Goal: Task Accomplishment & Management: Use online tool/utility

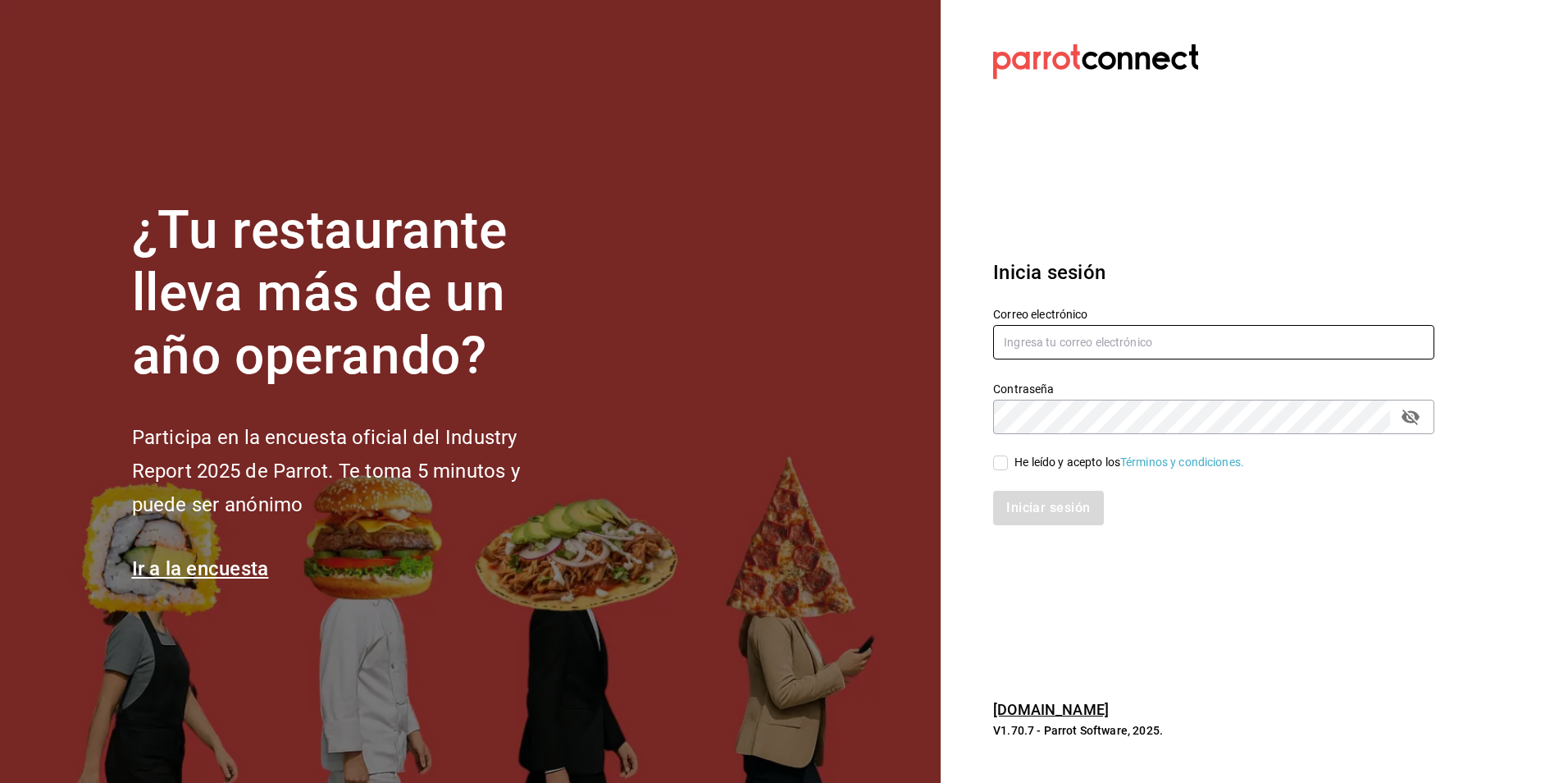
type input "alejandro.cortes@grupocosteno.com"
click at [1000, 468] on input "He leído y acepto los Términos y condiciones." at bounding box center [1000, 462] width 14 height 14
checkbox input "true"
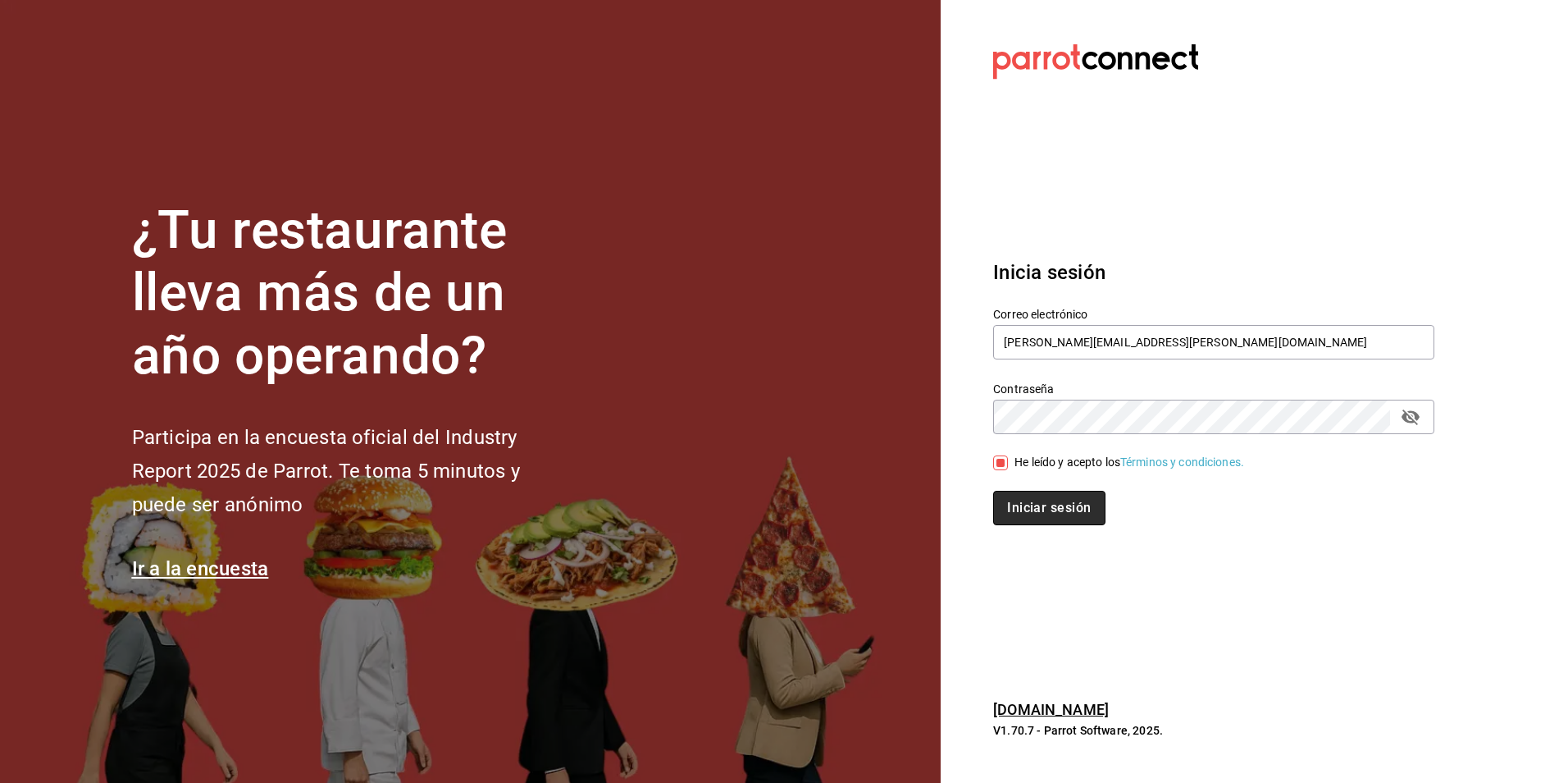
click at [1033, 511] on button "Iniciar sesión" at bounding box center [1050, 508] width 112 height 35
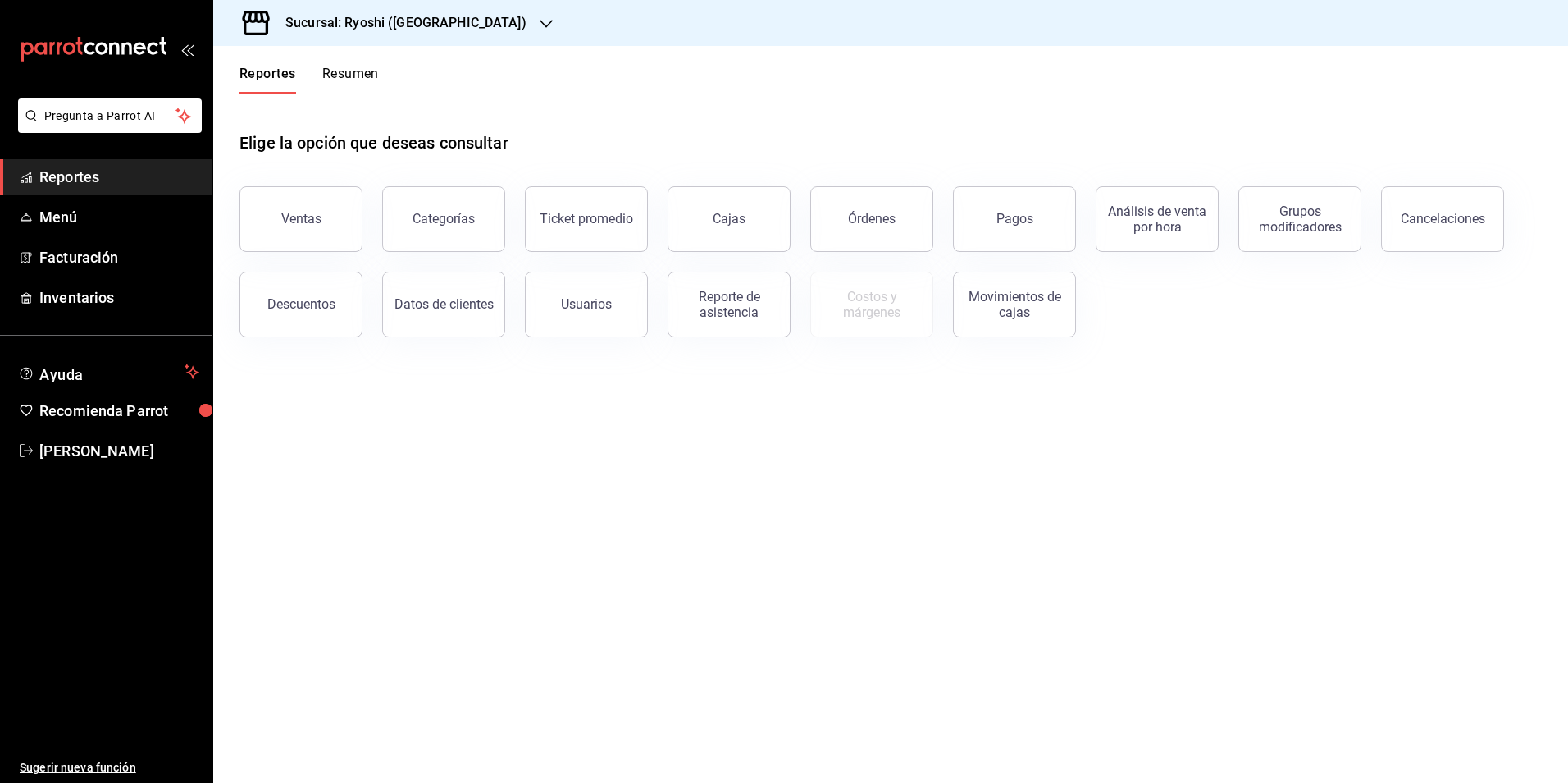
click at [95, 185] on span "Reportes" at bounding box center [119, 177] width 160 height 22
click at [339, 209] on button "Ventas" at bounding box center [301, 219] width 123 height 65
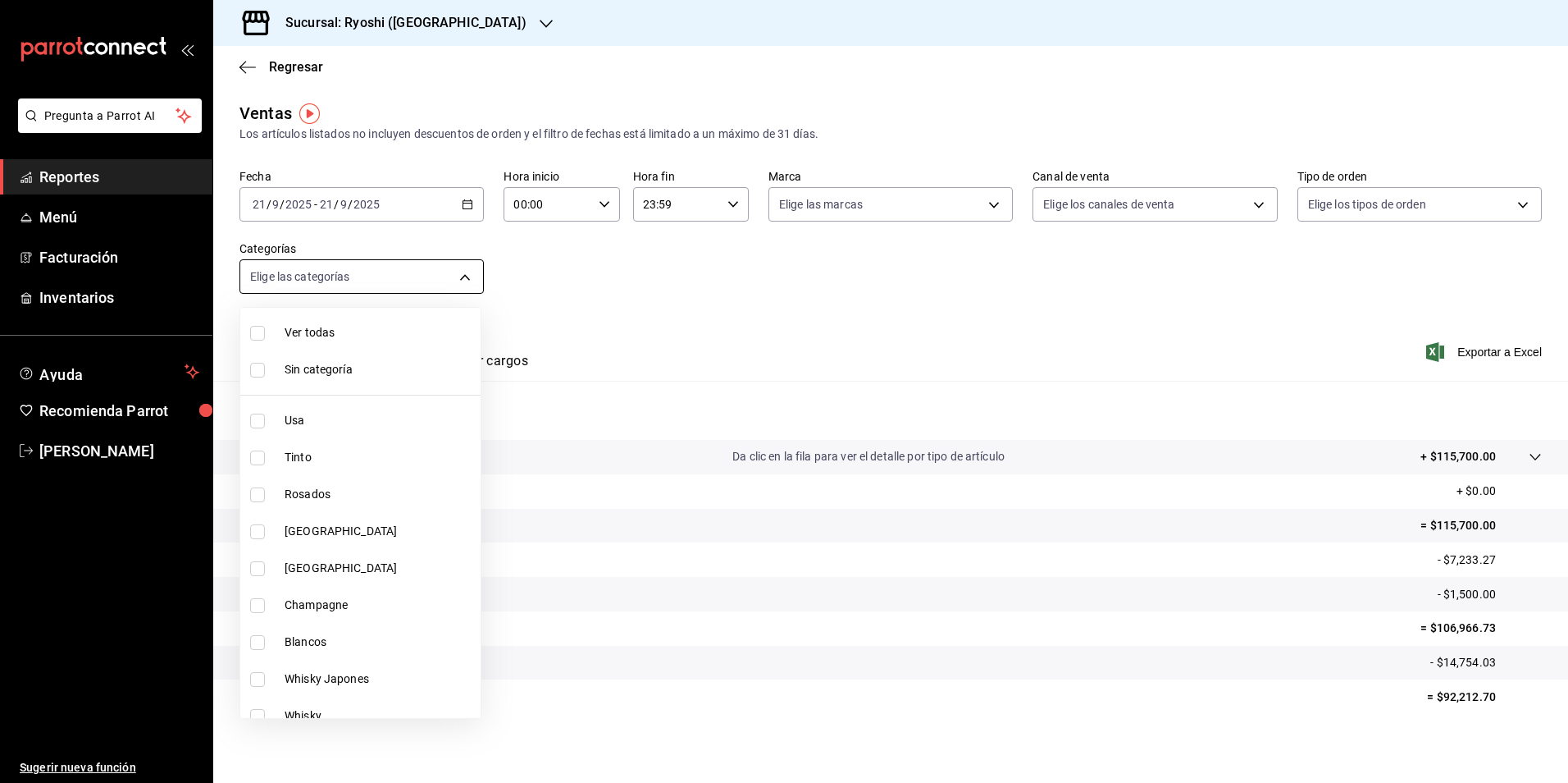
click at [457, 280] on body "Pregunta a Parrot AI Reportes Menú Facturación Inventarios Ayuda Recomienda Par…" at bounding box center [784, 392] width 1568 height 783
click at [251, 336] on input "checkbox" at bounding box center [257, 332] width 14 height 14
checkbox input "true"
type input "983ebb25-c6d8-4647-898b-43e41473272b,b131aea8-f4fd-49fb-a6b3-d2f44229a596,2a94f…"
checkbox input "true"
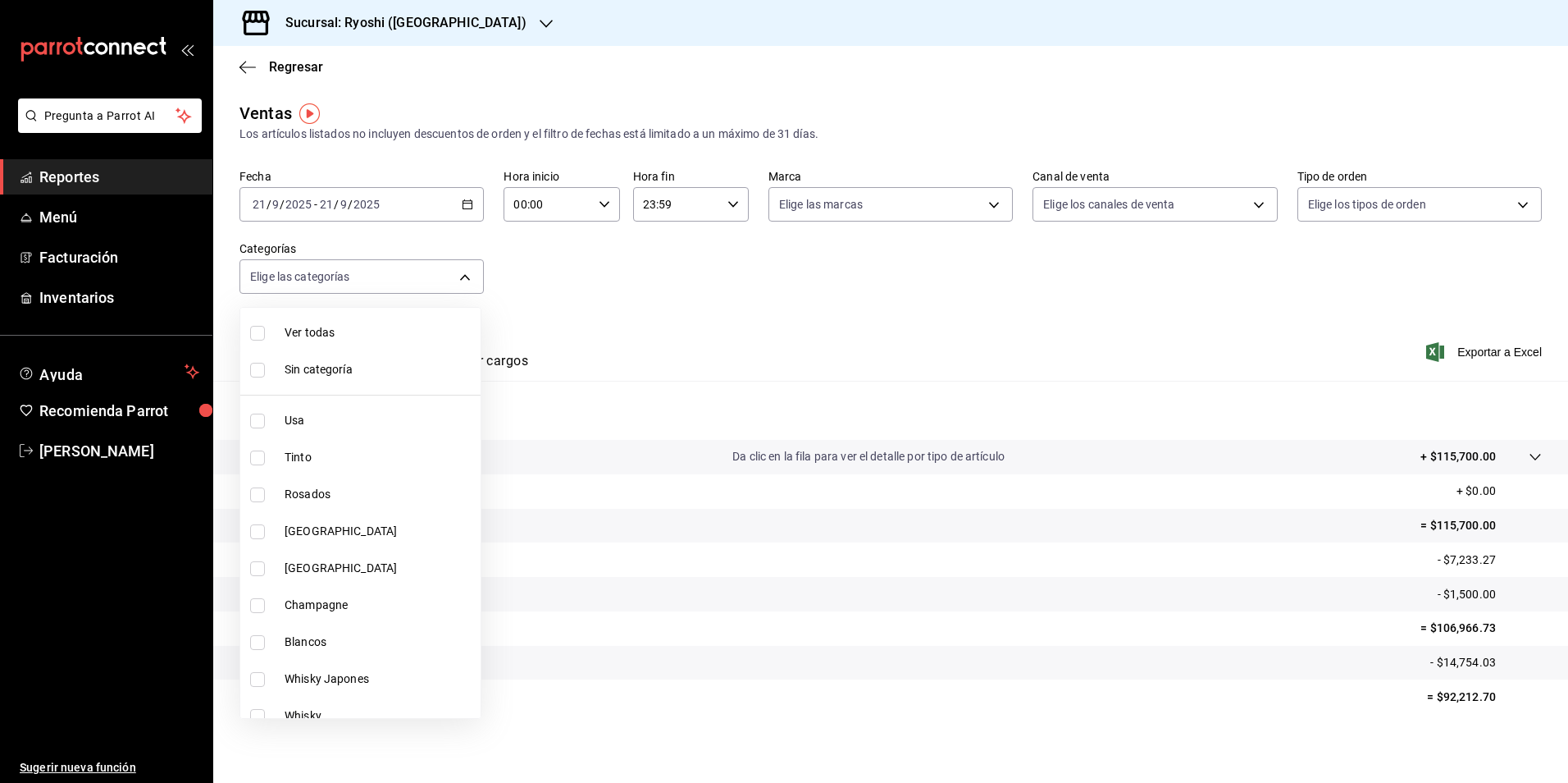
checkbox input "true"
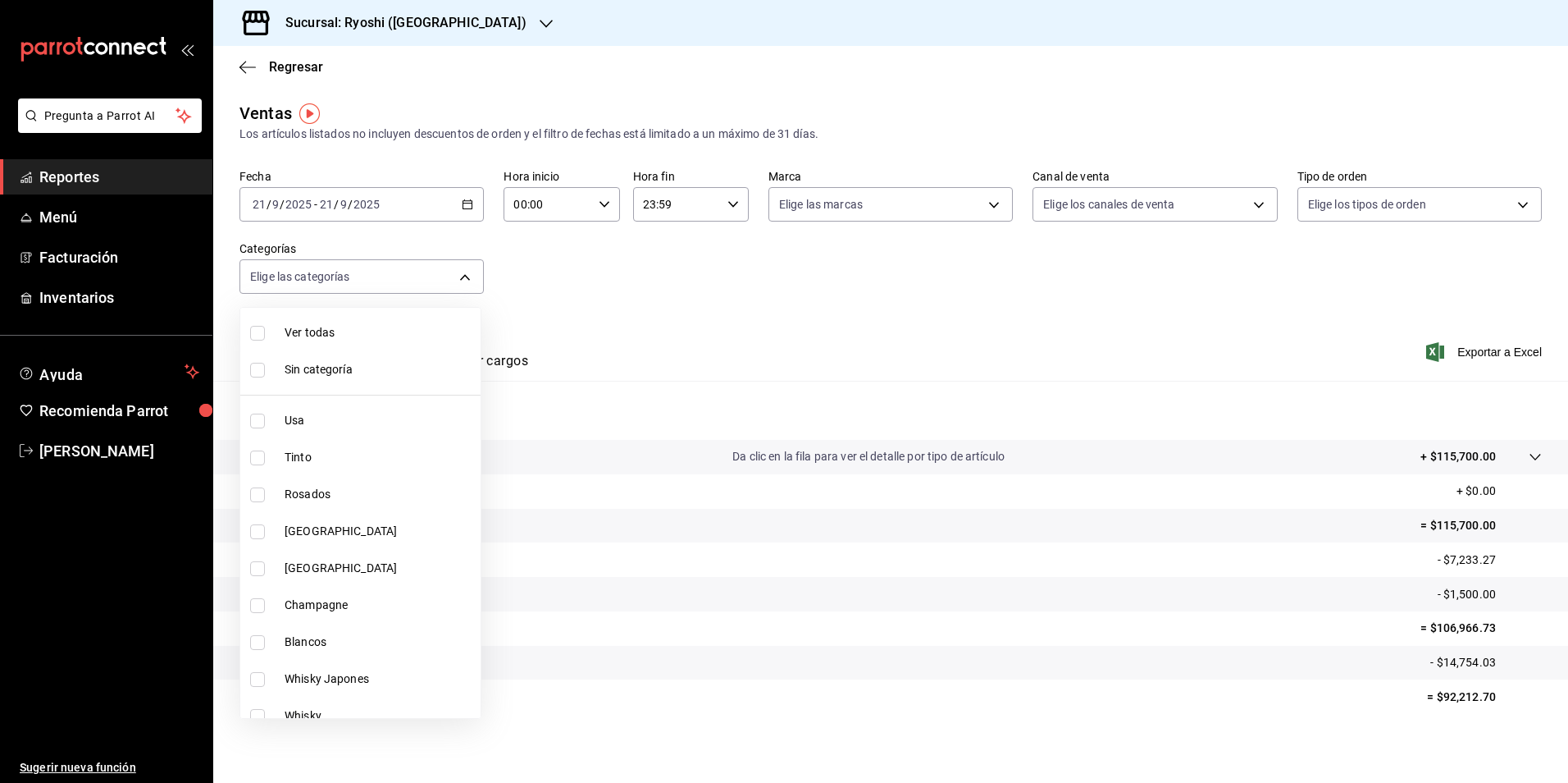
checkbox input "true"
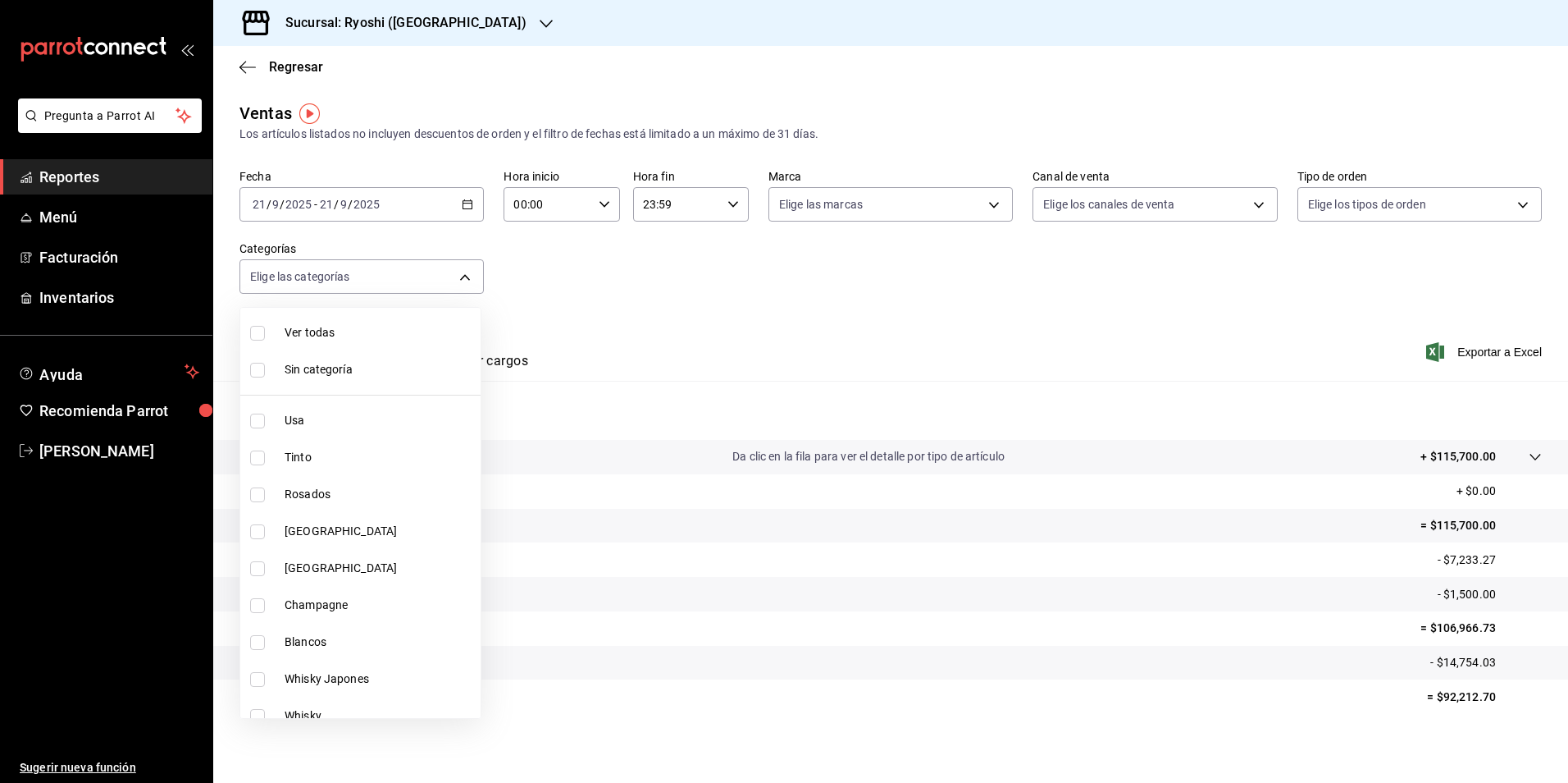
checkbox input "true"
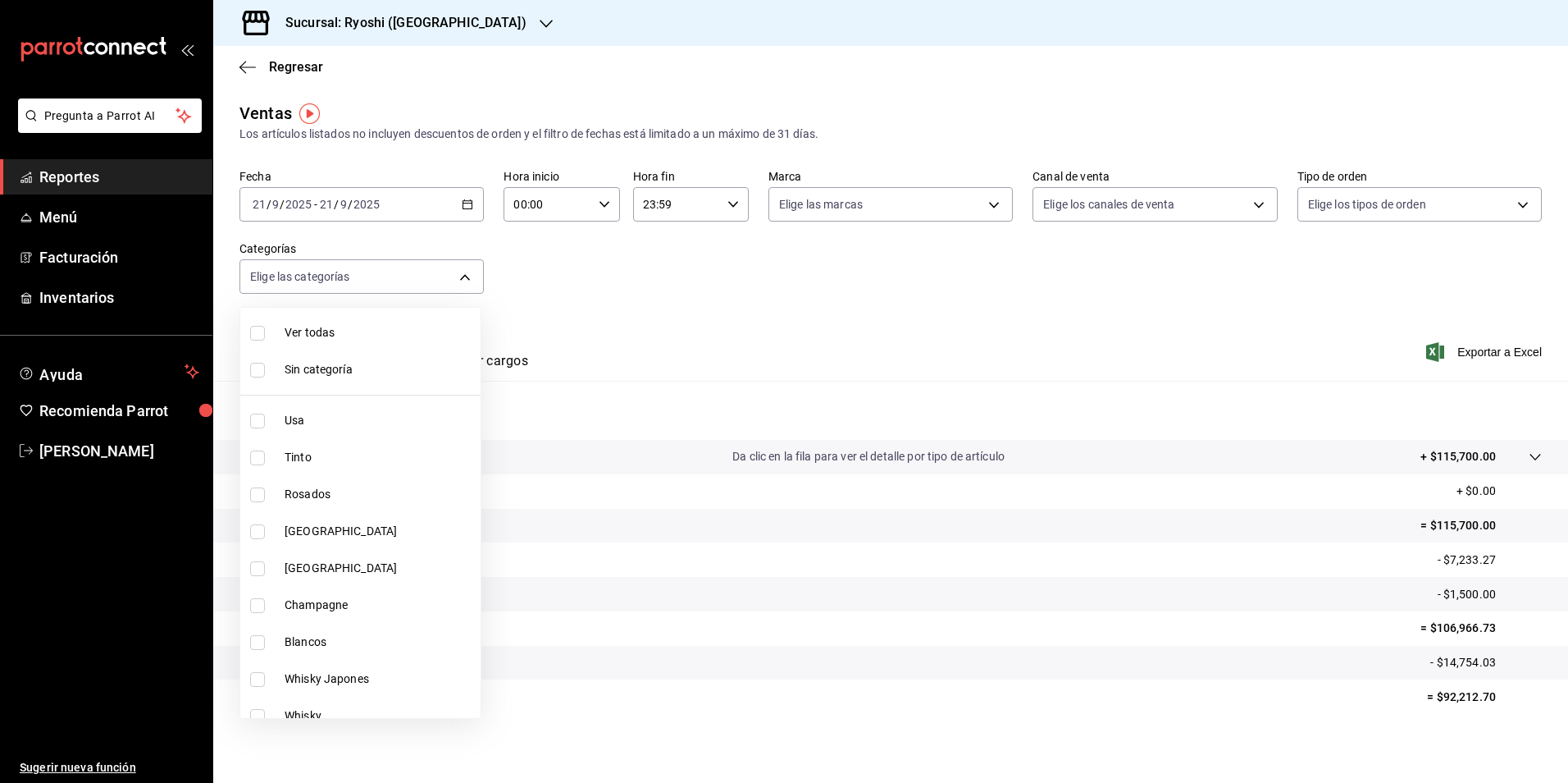
checkbox input "true"
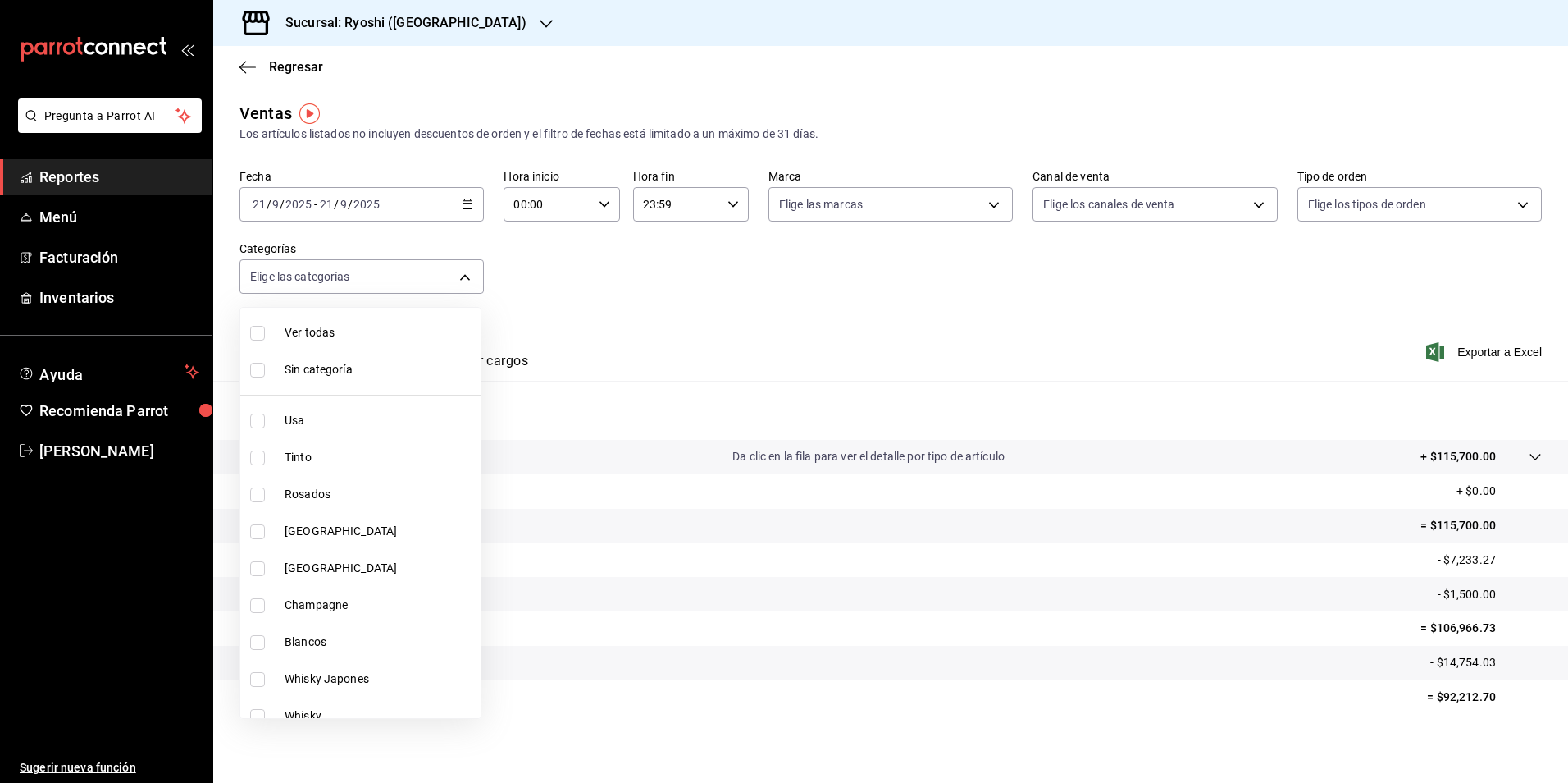
checkbox input "true"
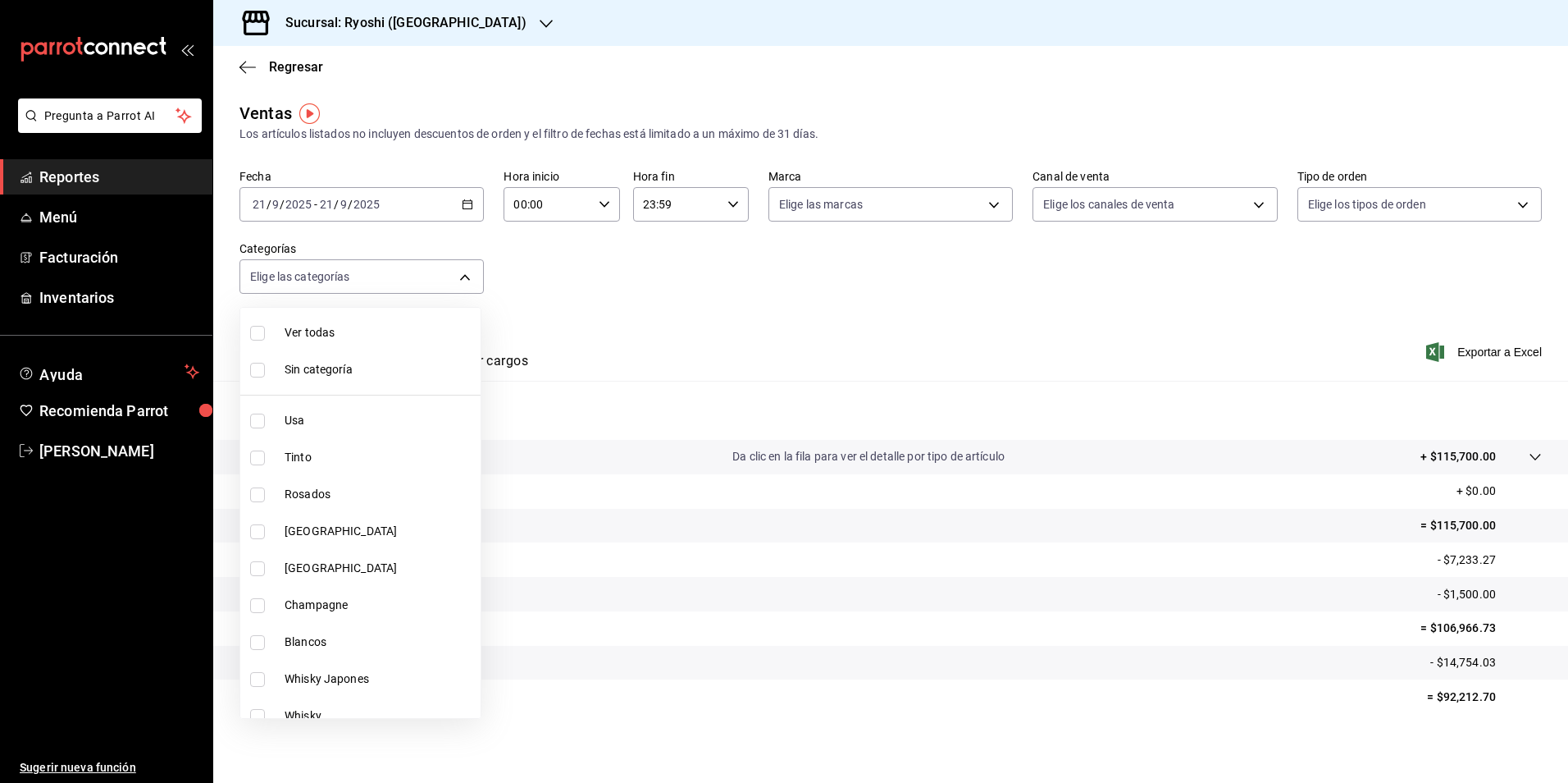
checkbox input "true"
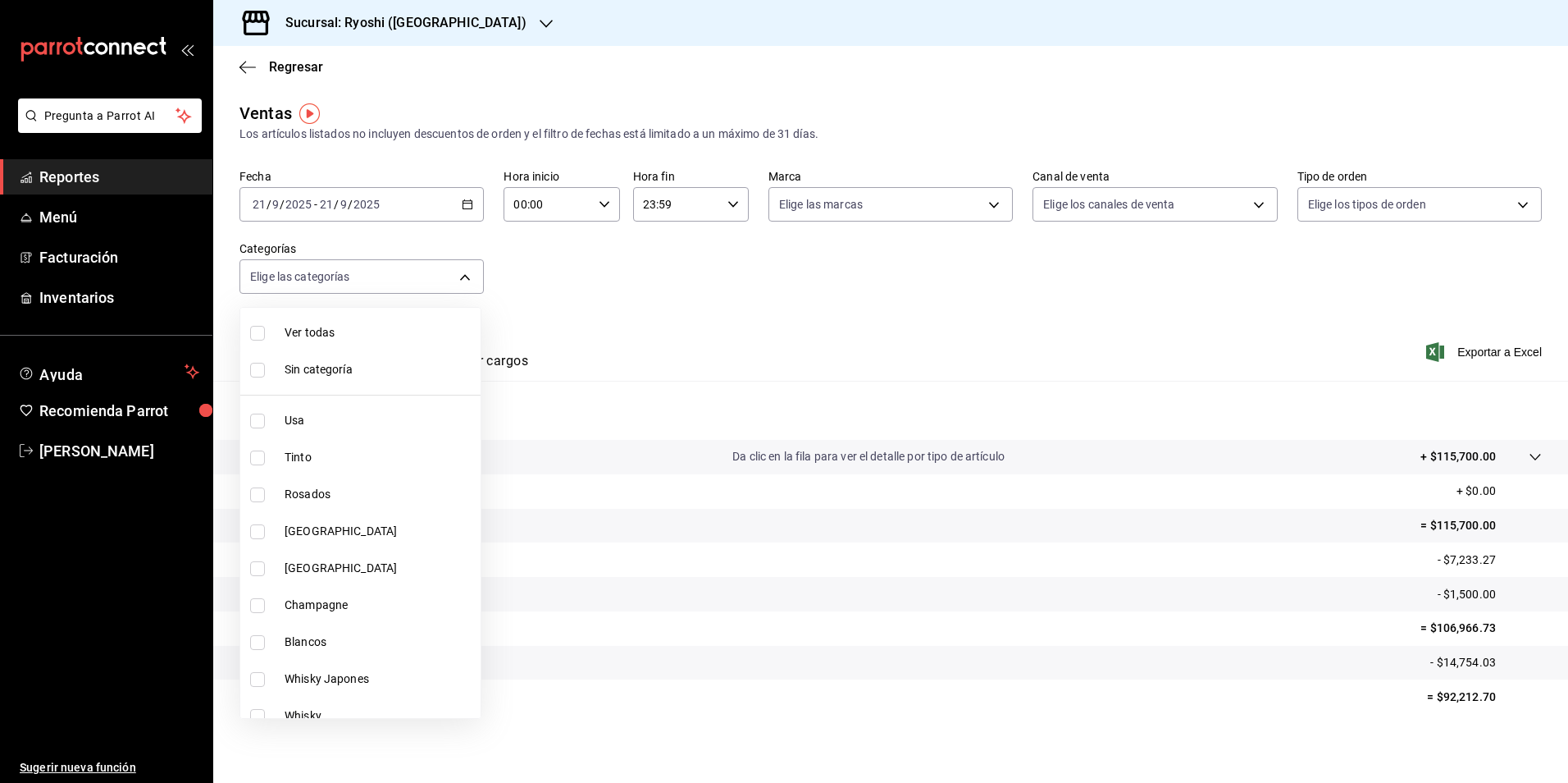
checkbox input "true"
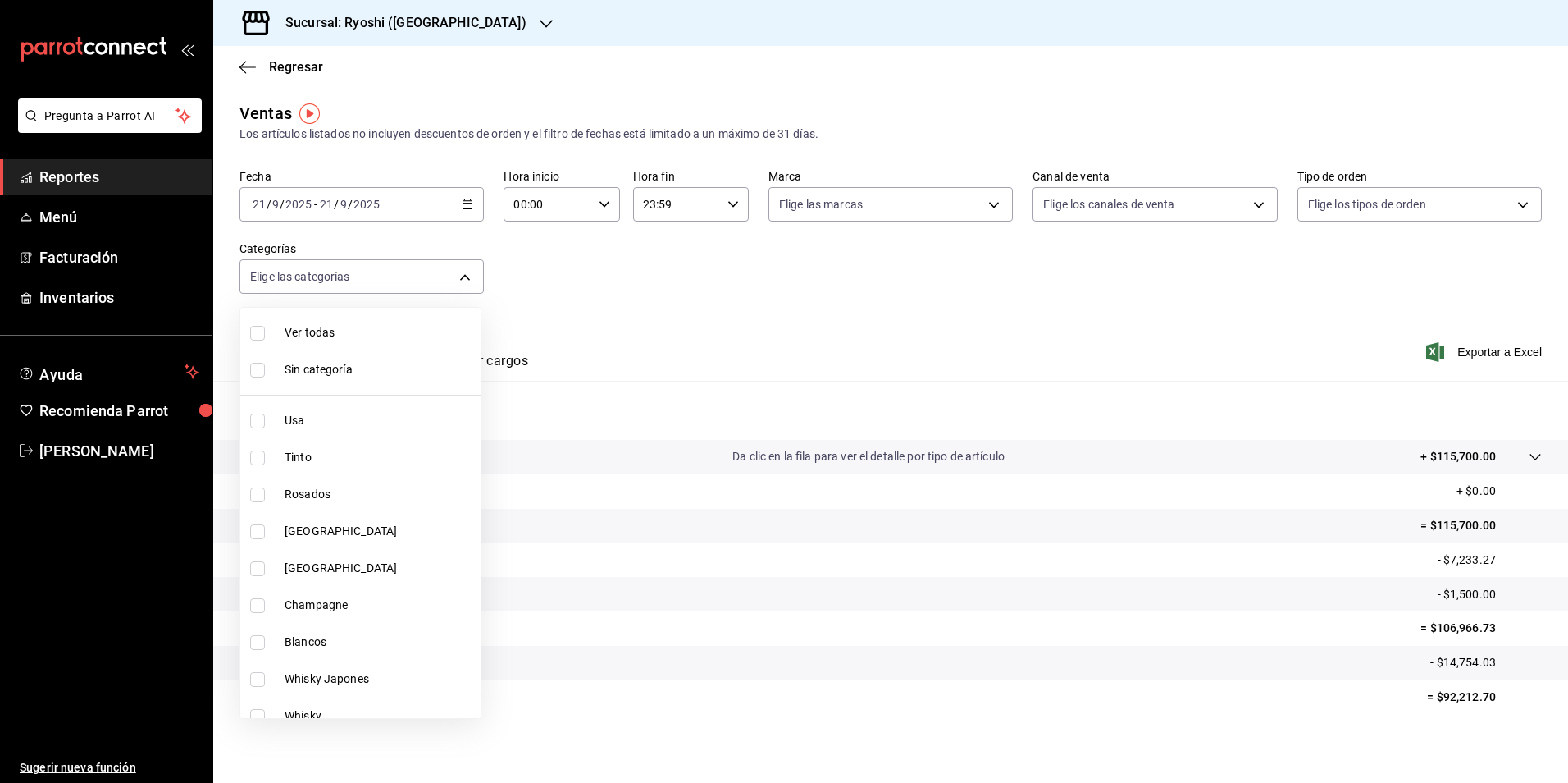
checkbox input "true"
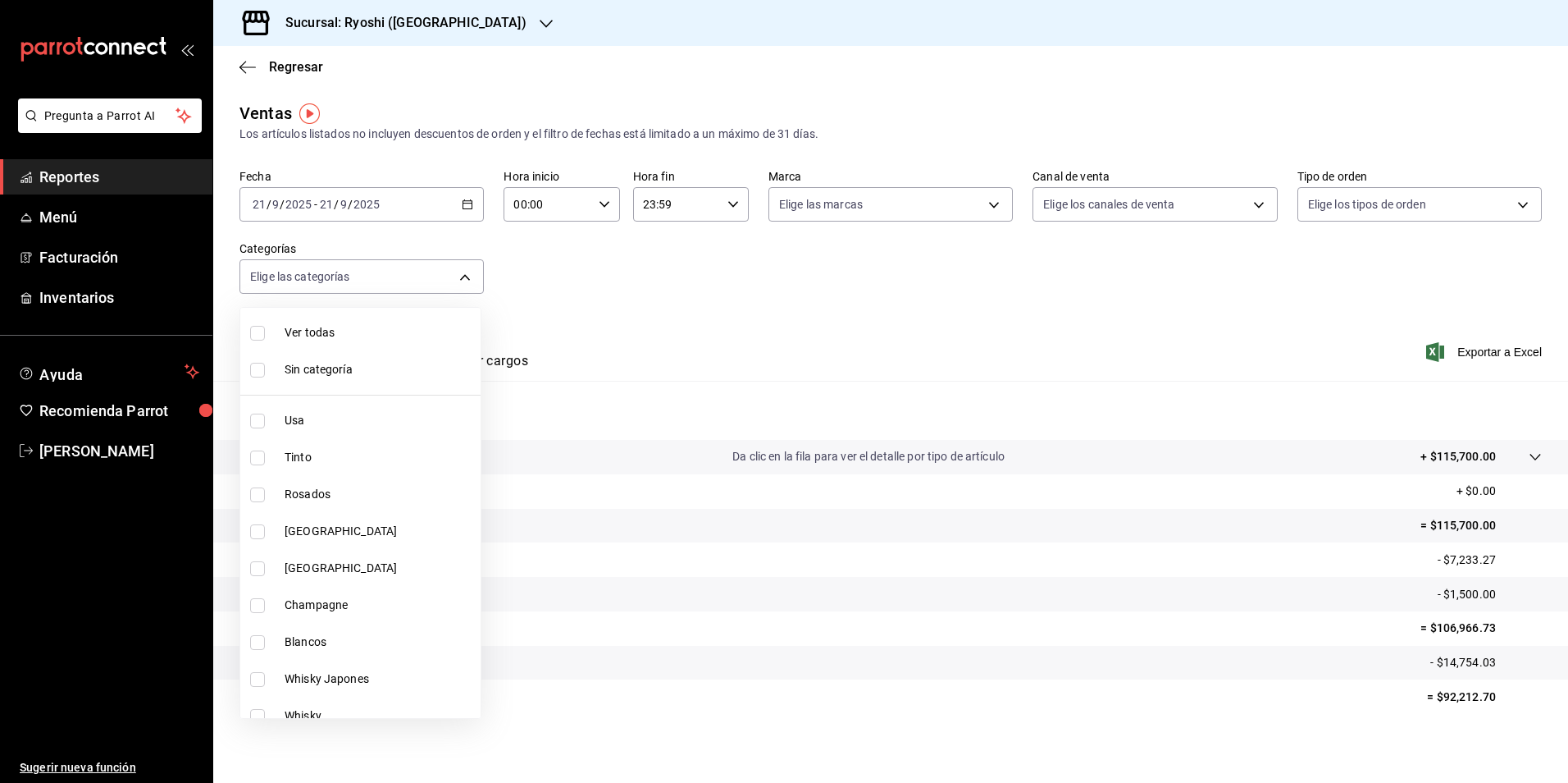
checkbox input "true"
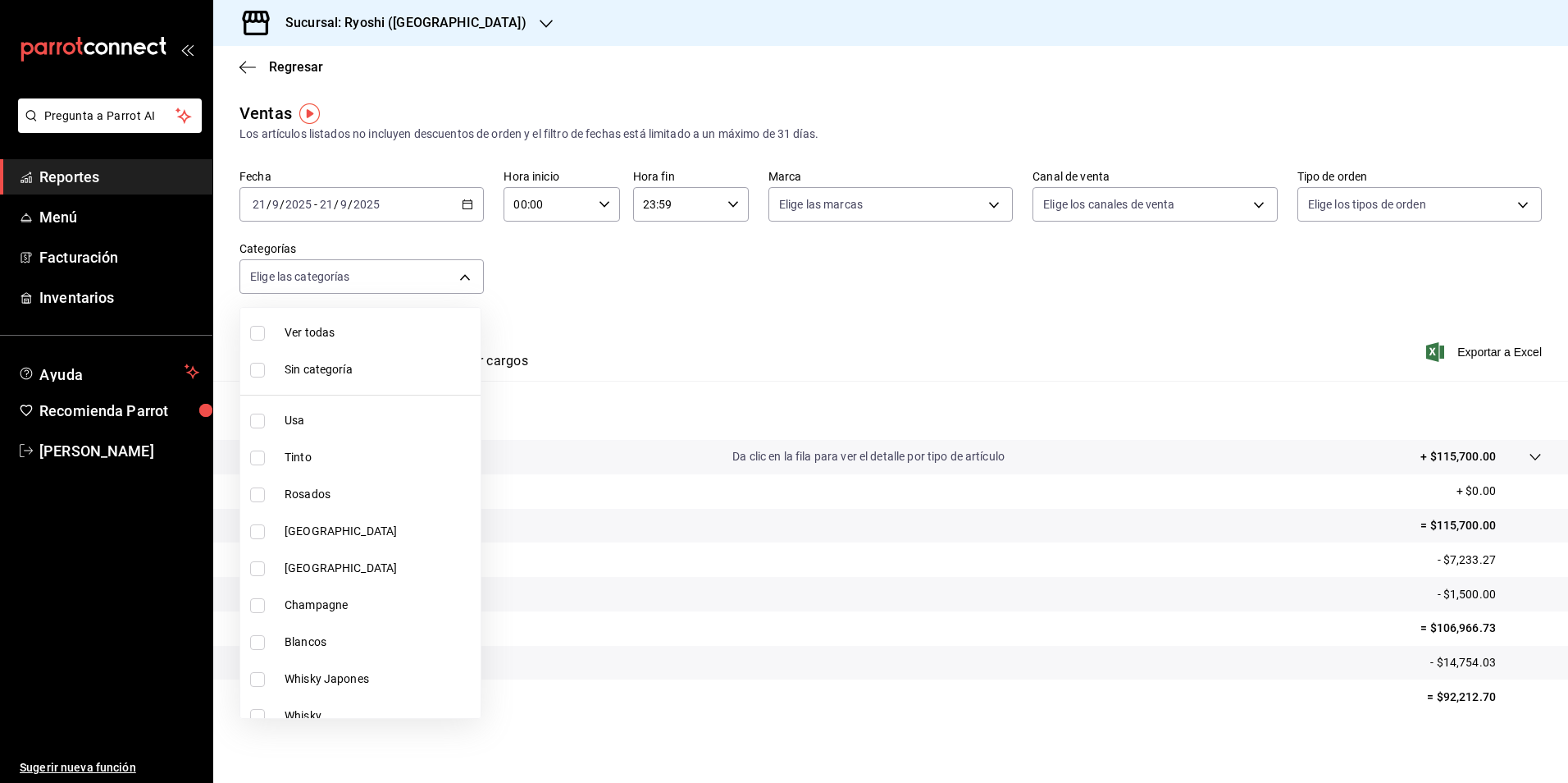
checkbox input "true"
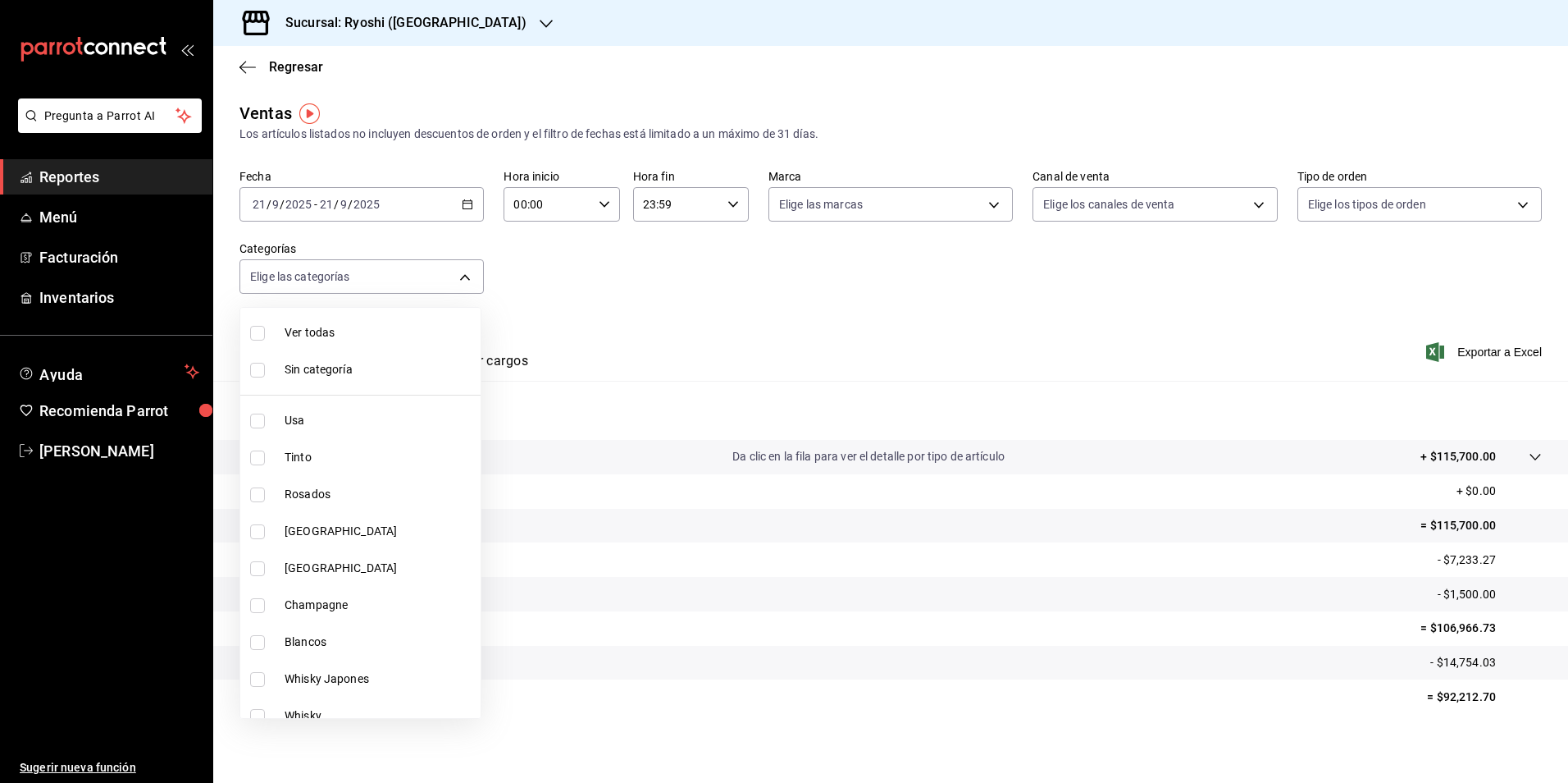
checkbox input "true"
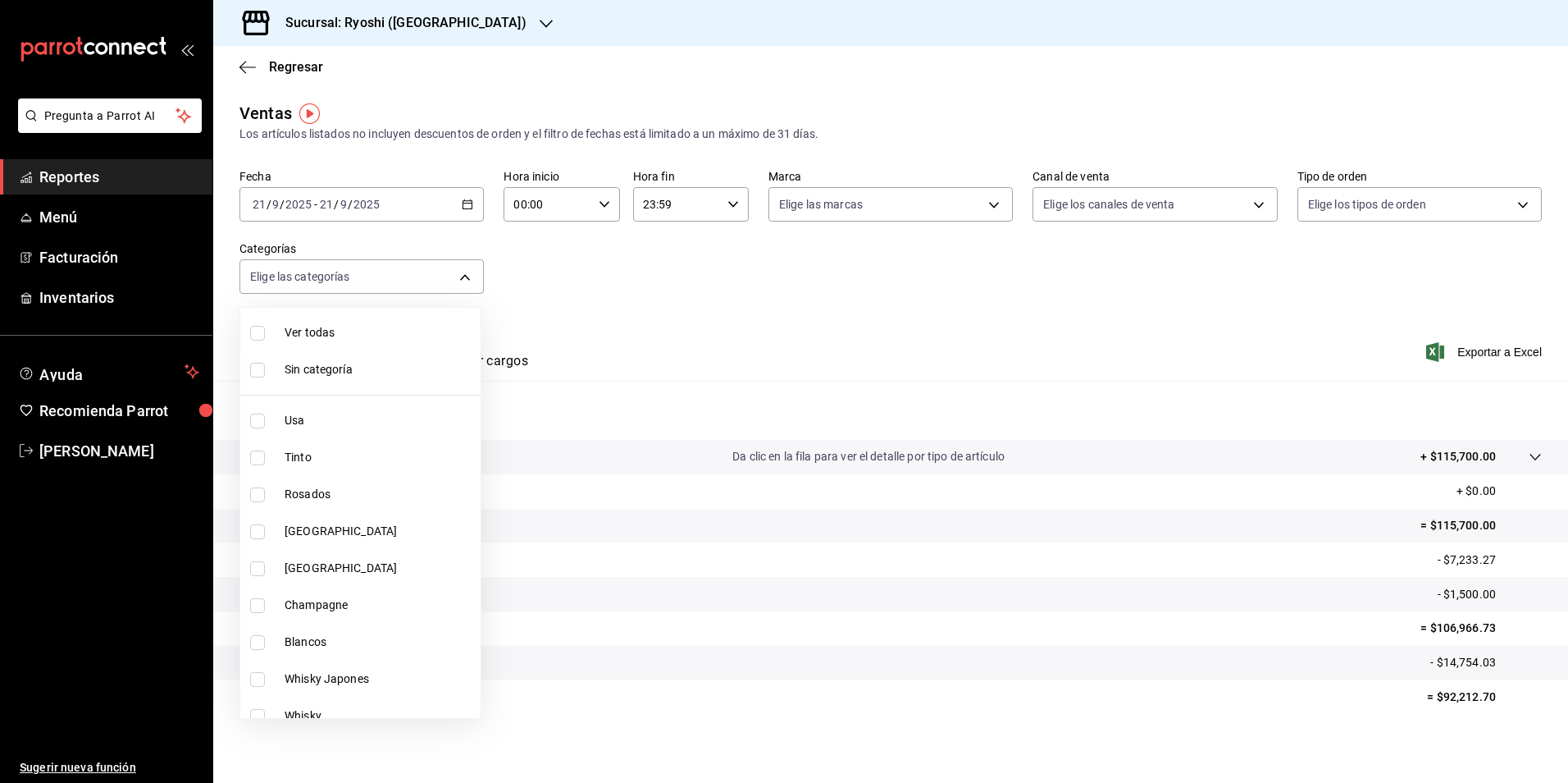
checkbox input "true"
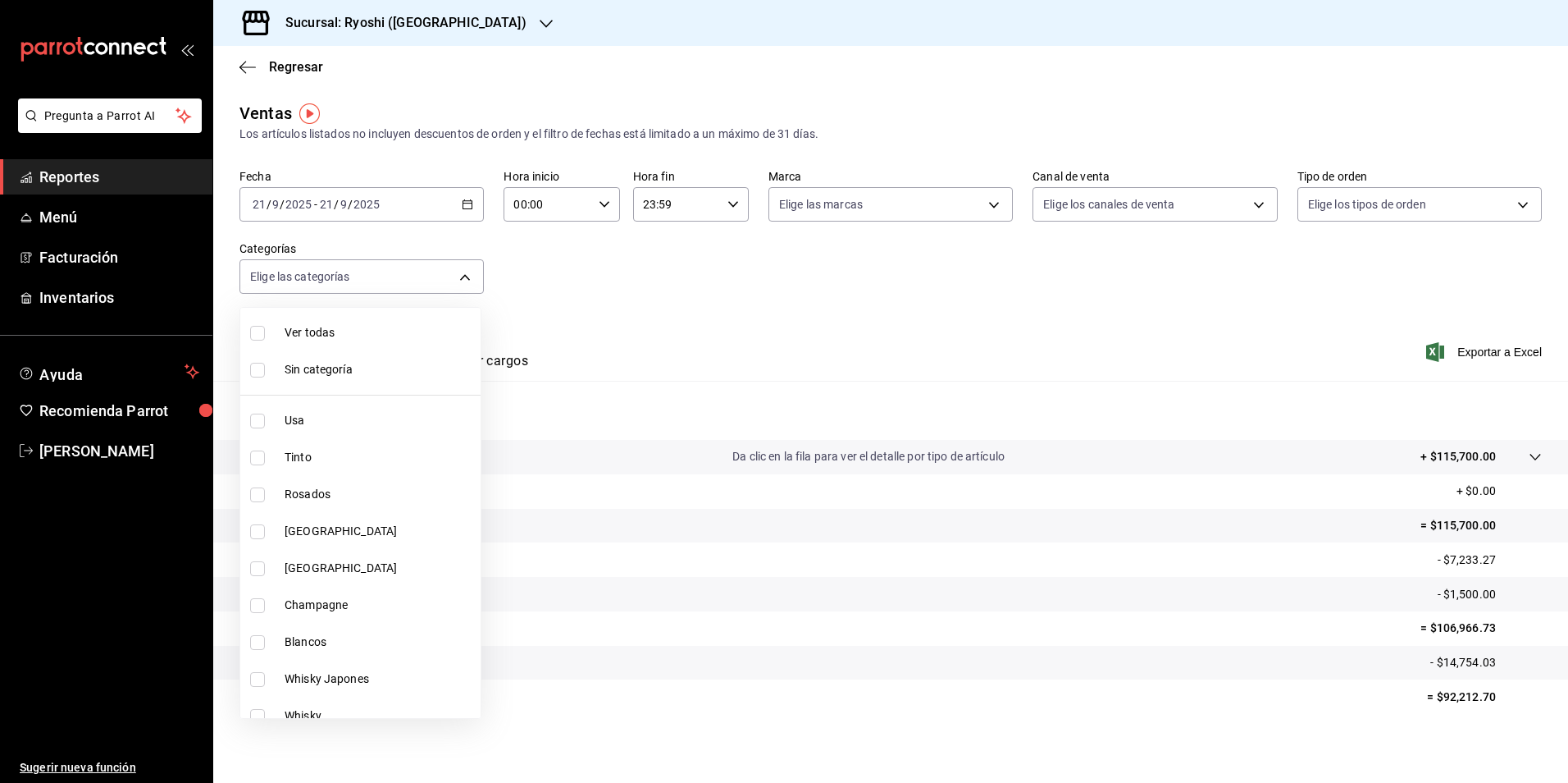
checkbox input "true"
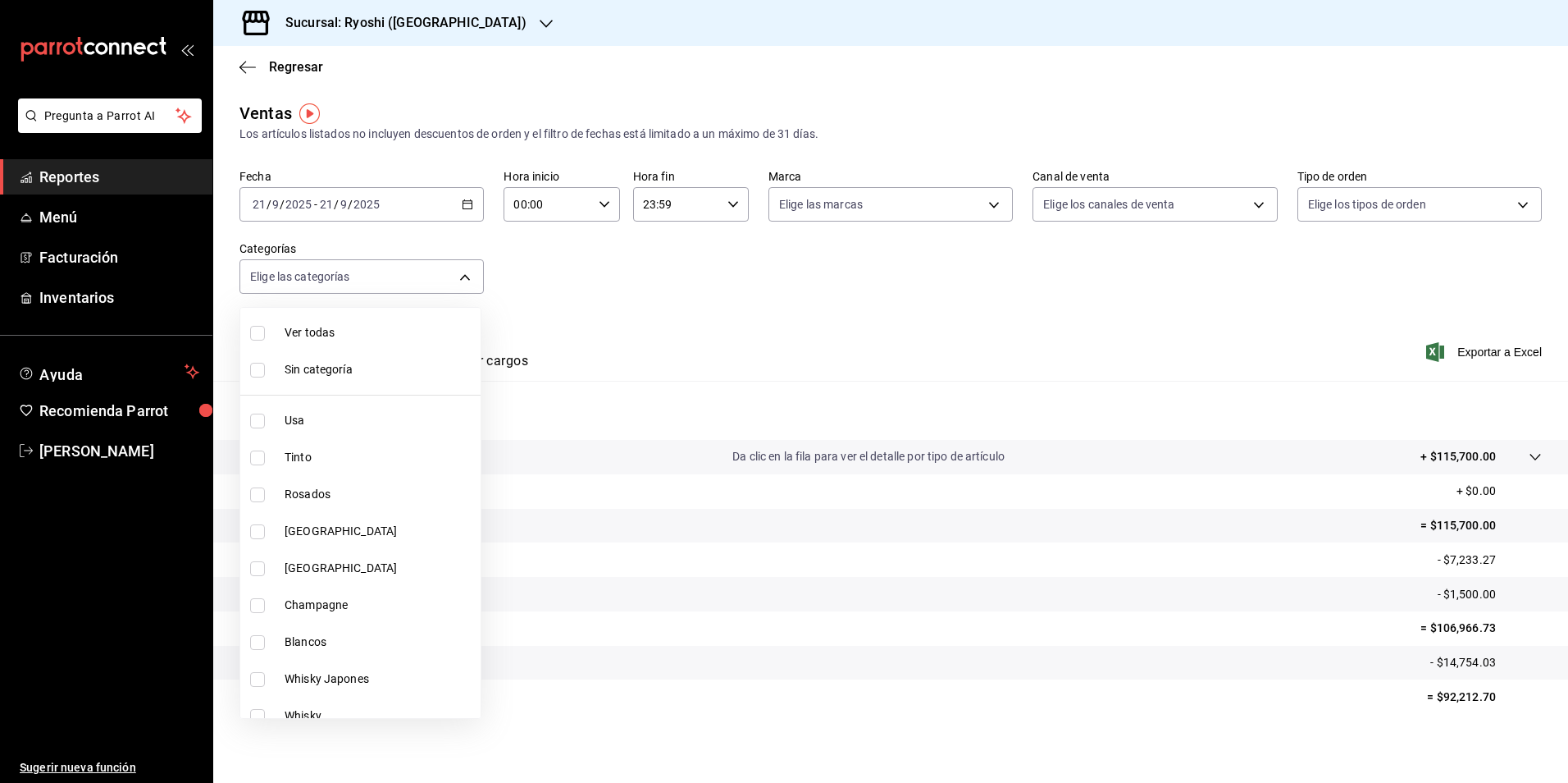
checkbox input "true"
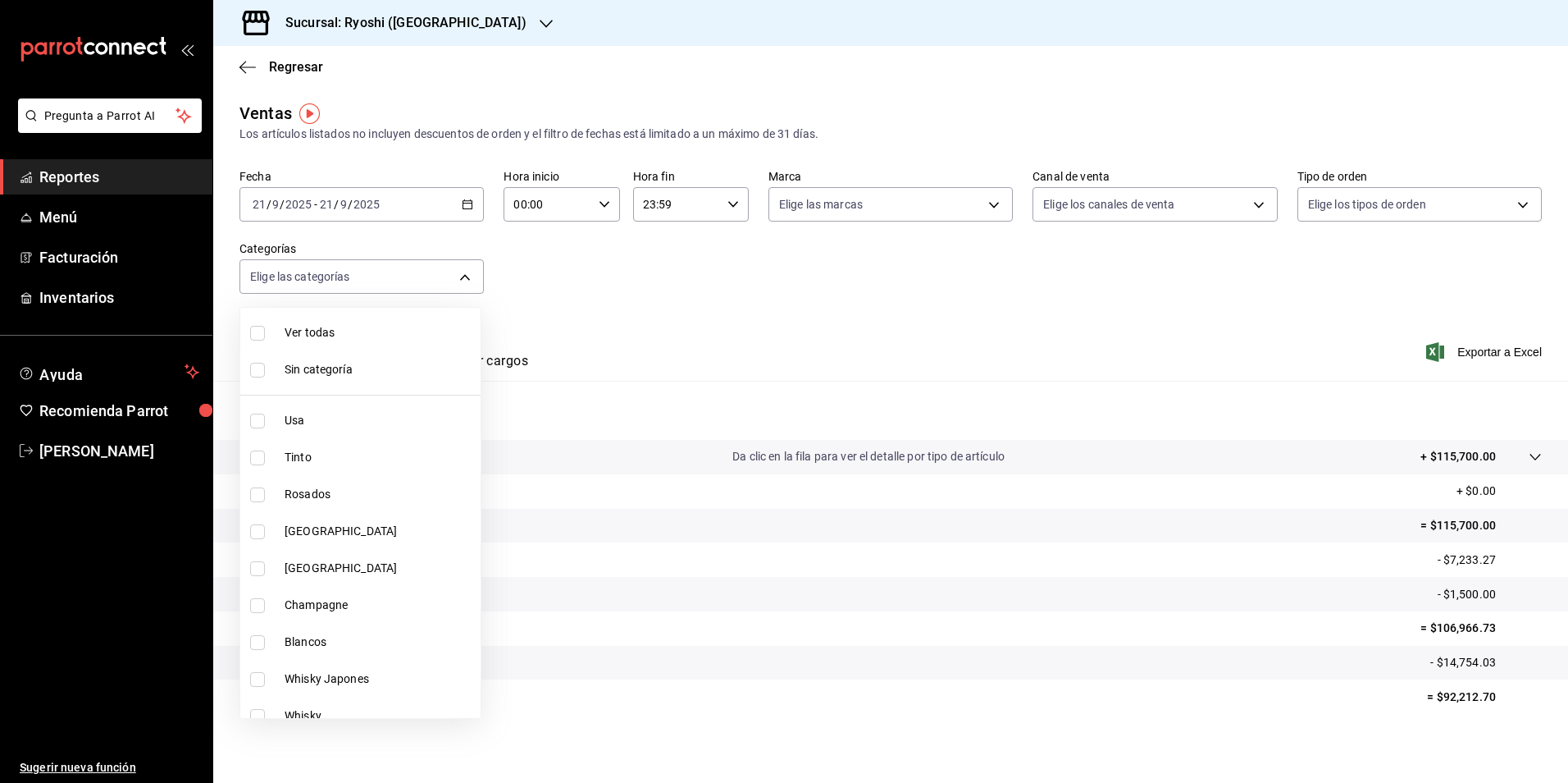
checkbox input "true"
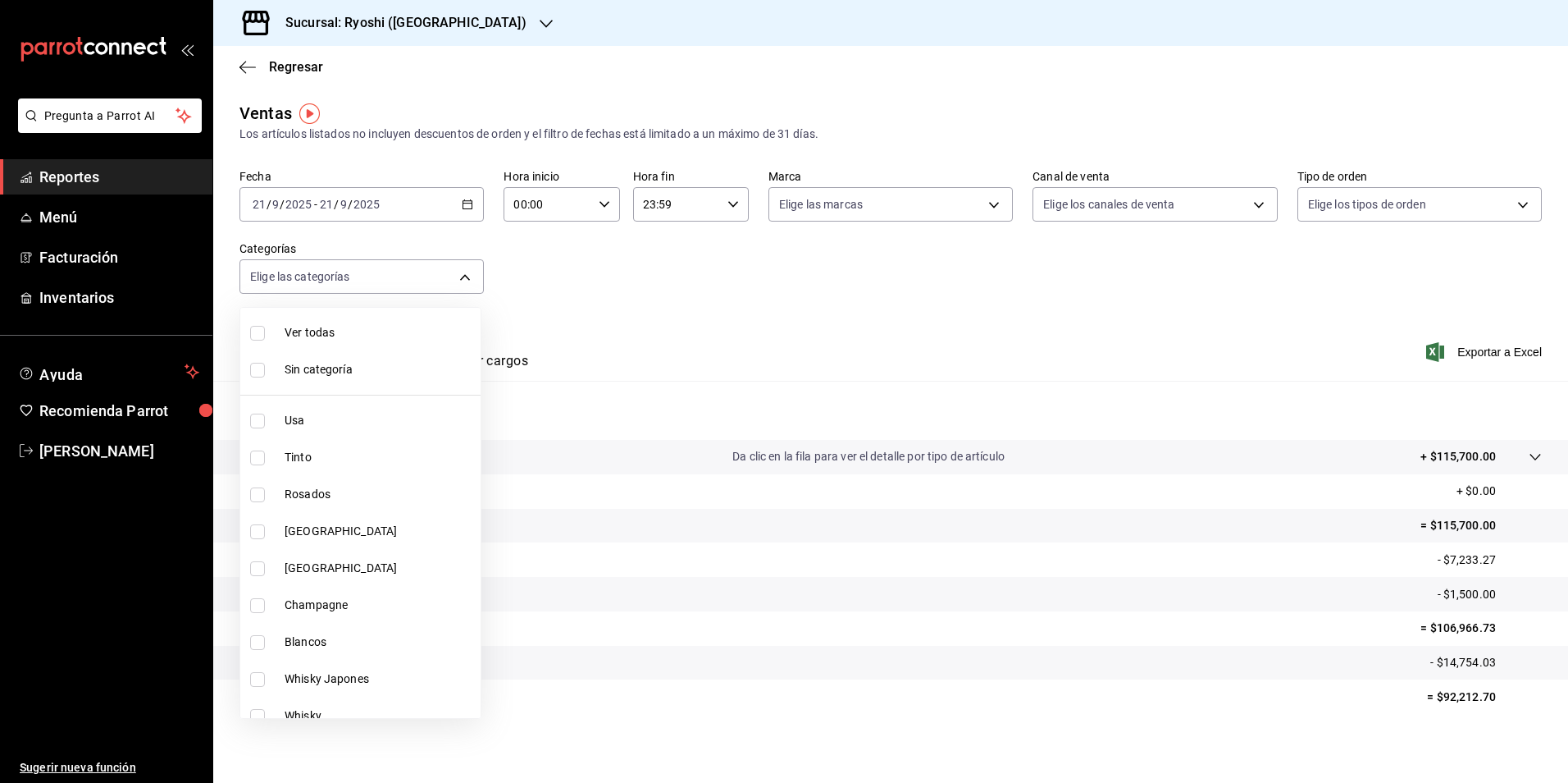
checkbox input "true"
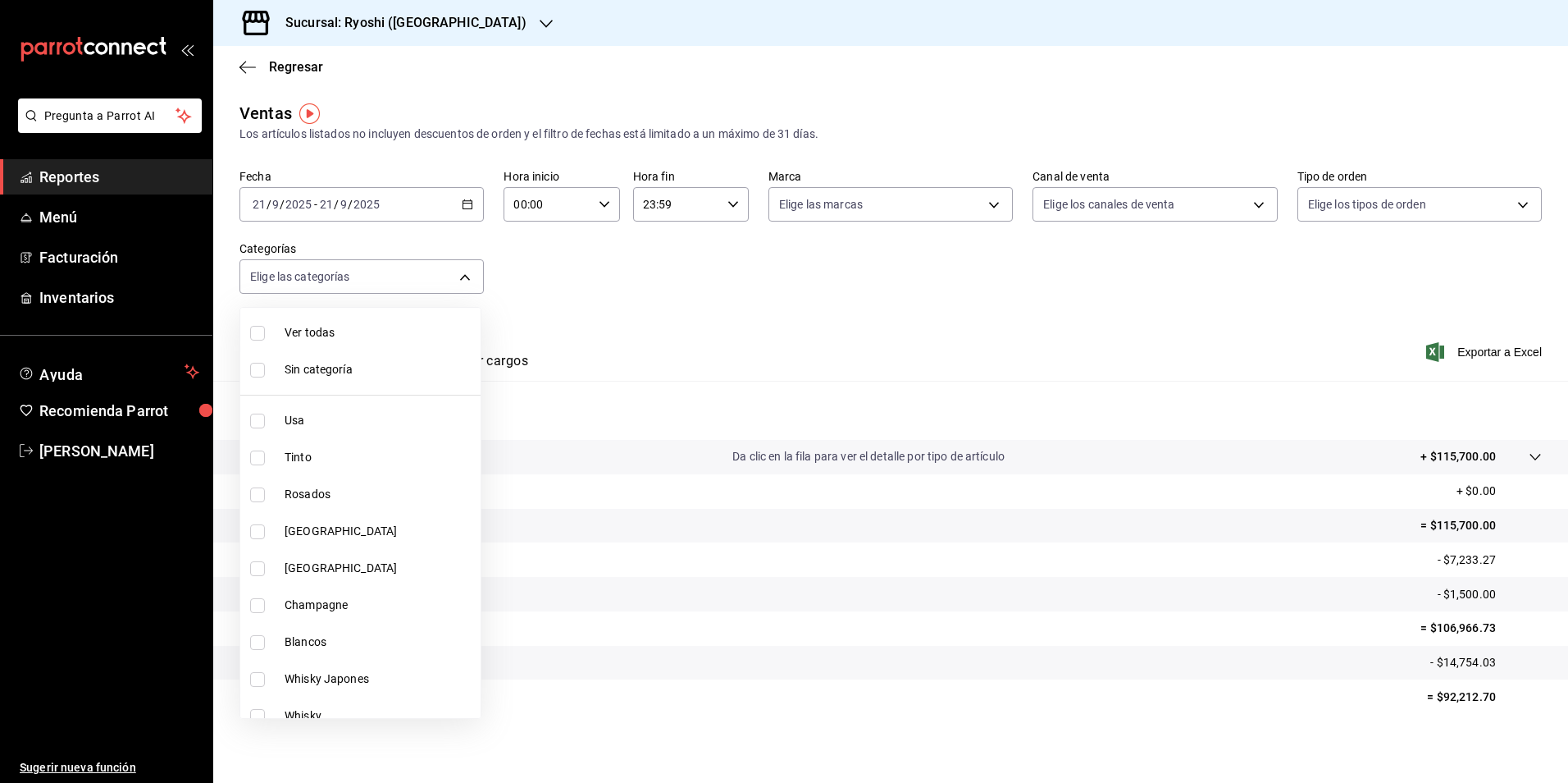
checkbox input "true"
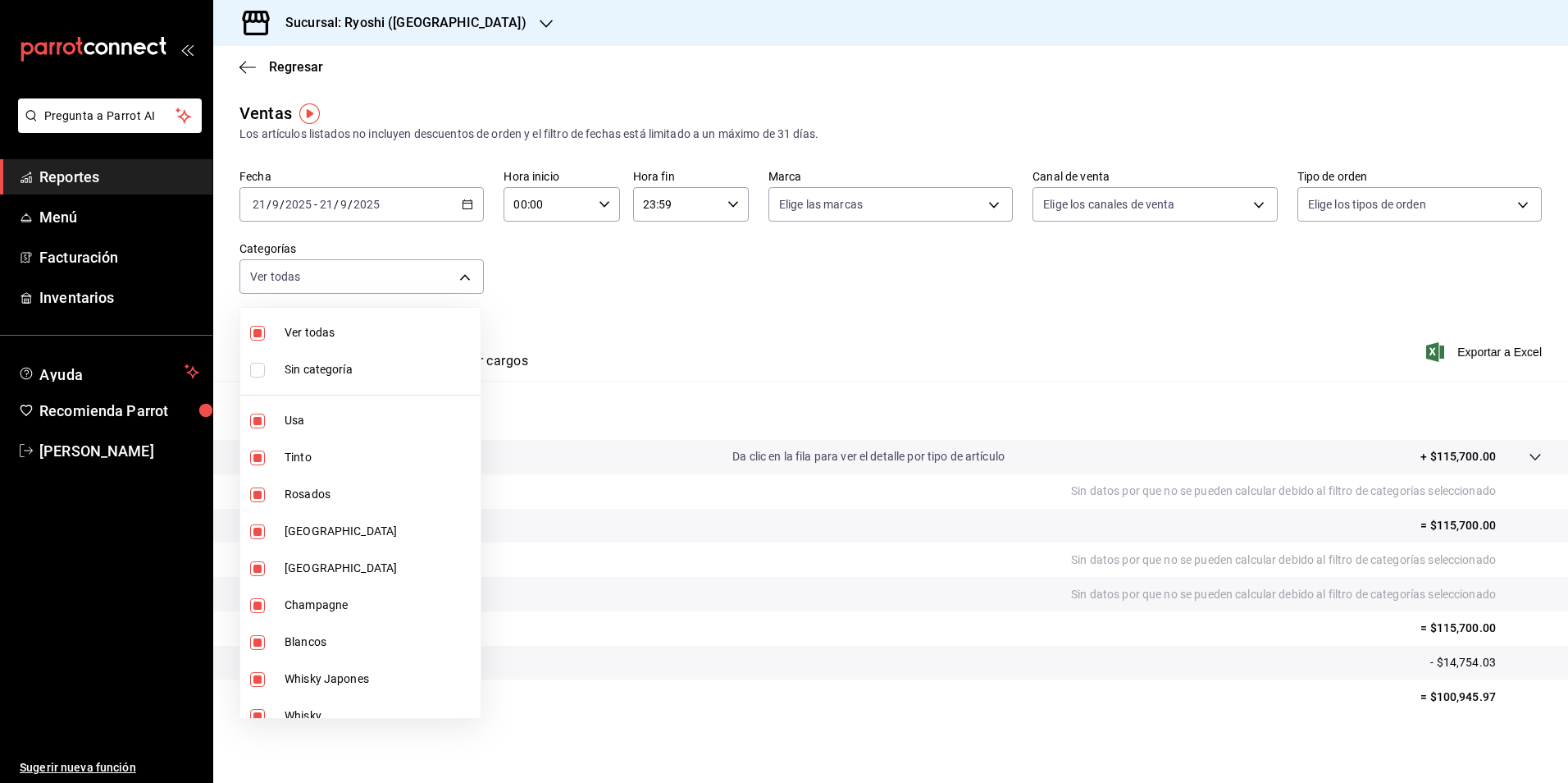
click at [1389, 206] on div at bounding box center [784, 392] width 1568 height 783
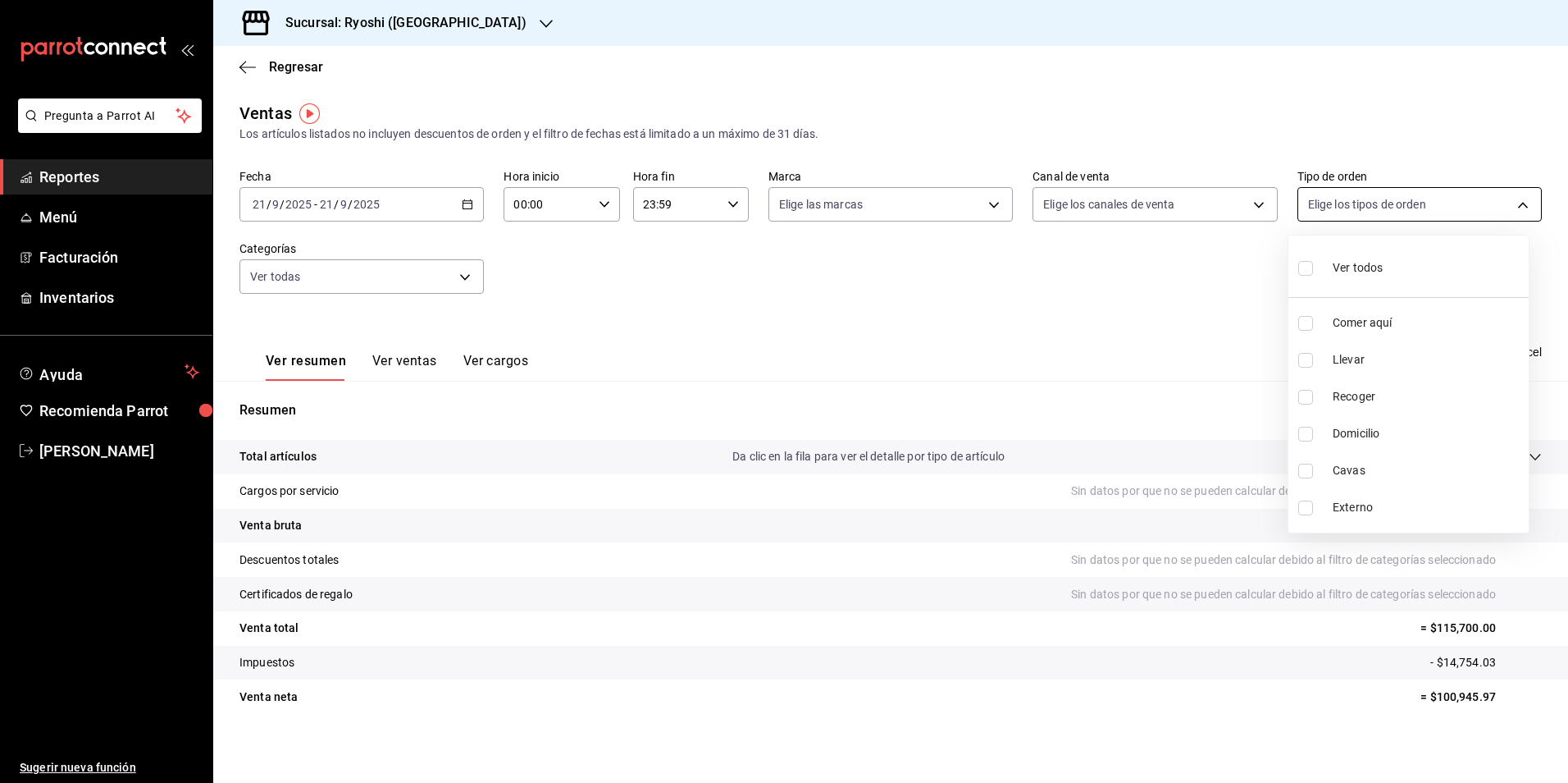
click at [1501, 203] on body "Pregunta a Parrot AI Reportes Menú Facturación Inventarios Ayuda Recomienda Par…" at bounding box center [784, 392] width 1568 height 783
click at [1501, 203] on div at bounding box center [784, 392] width 1568 height 783
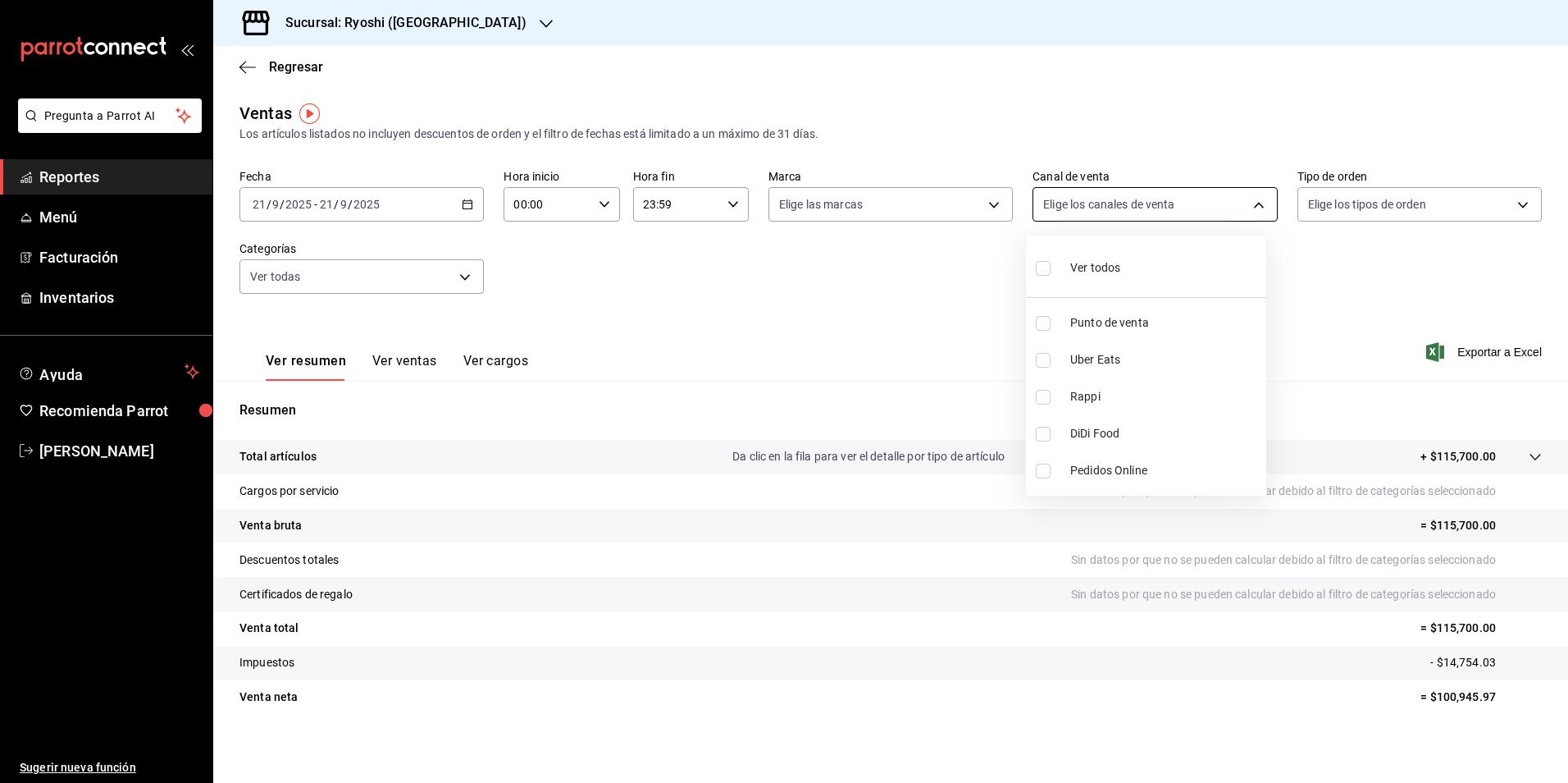
click at [1251, 204] on body "Pregunta a Parrot AI Reportes Menú Facturación Inventarios Ayuda Recomienda Par…" at bounding box center [784, 392] width 1568 height 783
click at [1251, 208] on div at bounding box center [784, 392] width 1568 height 783
click at [977, 206] on body "Pregunta a Parrot AI Reportes Menú Facturación Inventarios Ayuda Recomienda Par…" at bounding box center [784, 392] width 1568 height 783
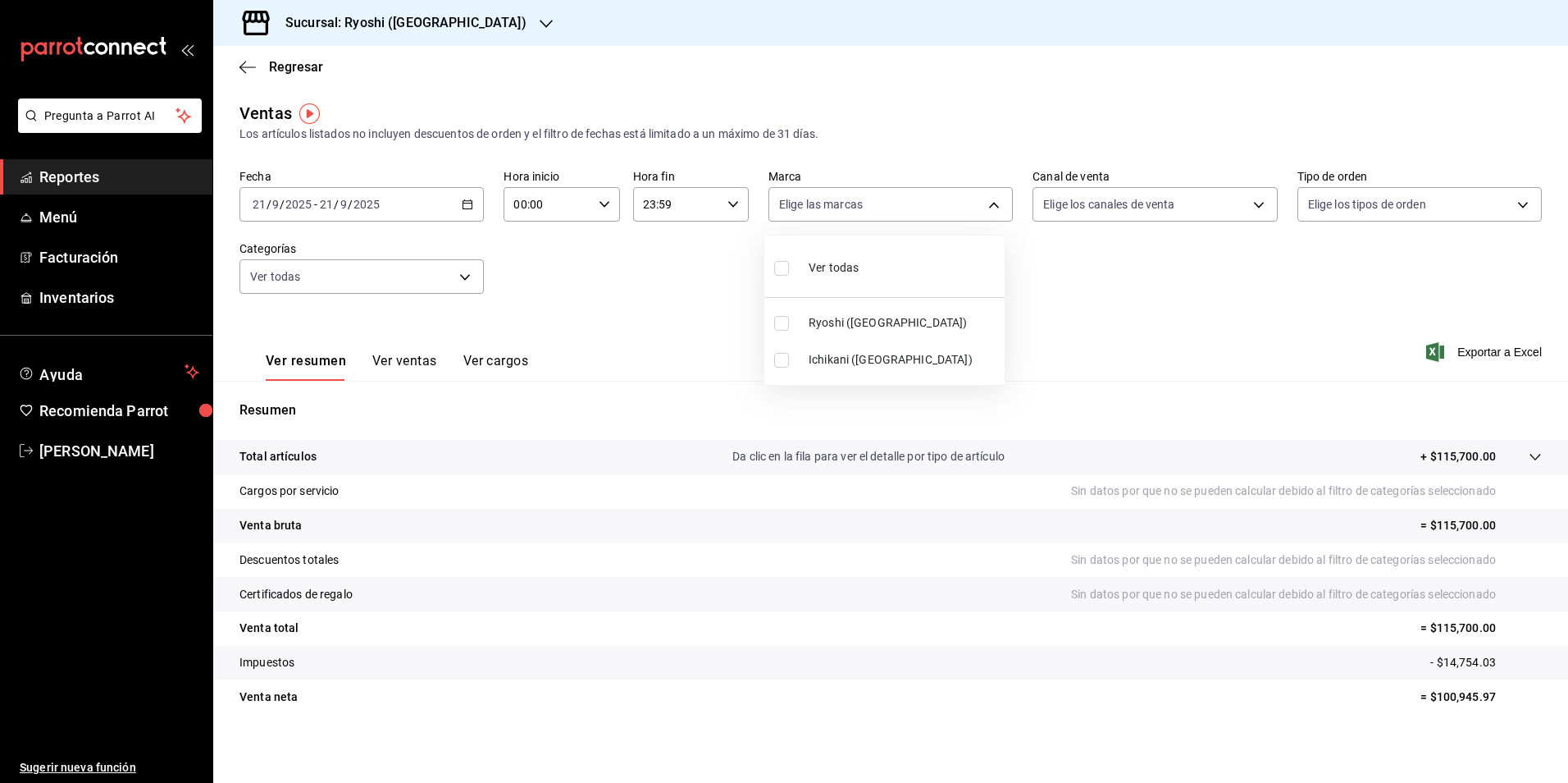
click at [780, 325] on input "checkbox" at bounding box center [781, 323] width 14 height 14
checkbox input "true"
type input "26ca50e5-a845-484f-a54e-8a4432b79f59"
click at [465, 207] on div at bounding box center [784, 392] width 1568 height 783
click at [466, 208] on icon "button" at bounding box center [468, 204] width 12 height 12
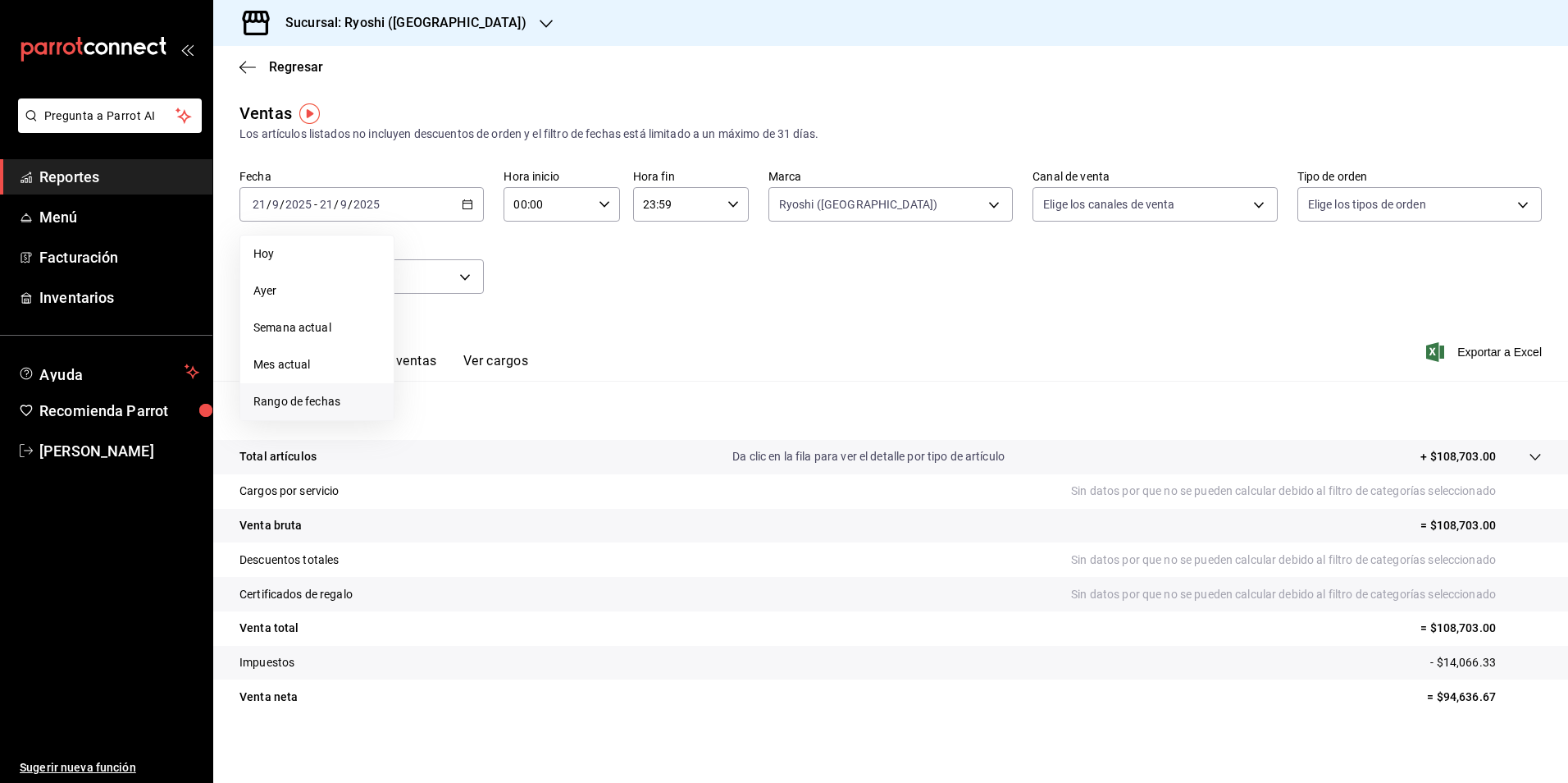
click at [293, 391] on li "Rango de fechas" at bounding box center [317, 402] width 153 height 37
click at [428, 392] on button "15" at bounding box center [429, 386] width 29 height 30
click at [596, 393] on button "21" at bounding box center [603, 386] width 29 height 30
click at [1450, 356] on span "Exportar a Excel" at bounding box center [1486, 352] width 113 height 19
